Goal: Check status

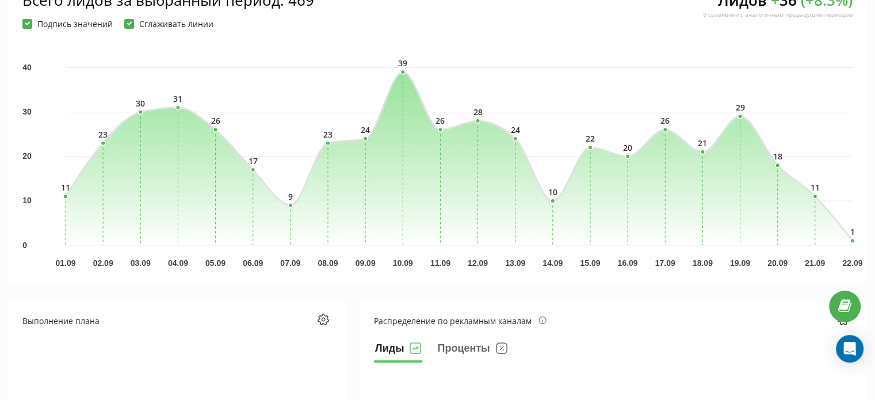
scroll to position [202, 0]
